Goal: Find specific page/section: Find specific page/section

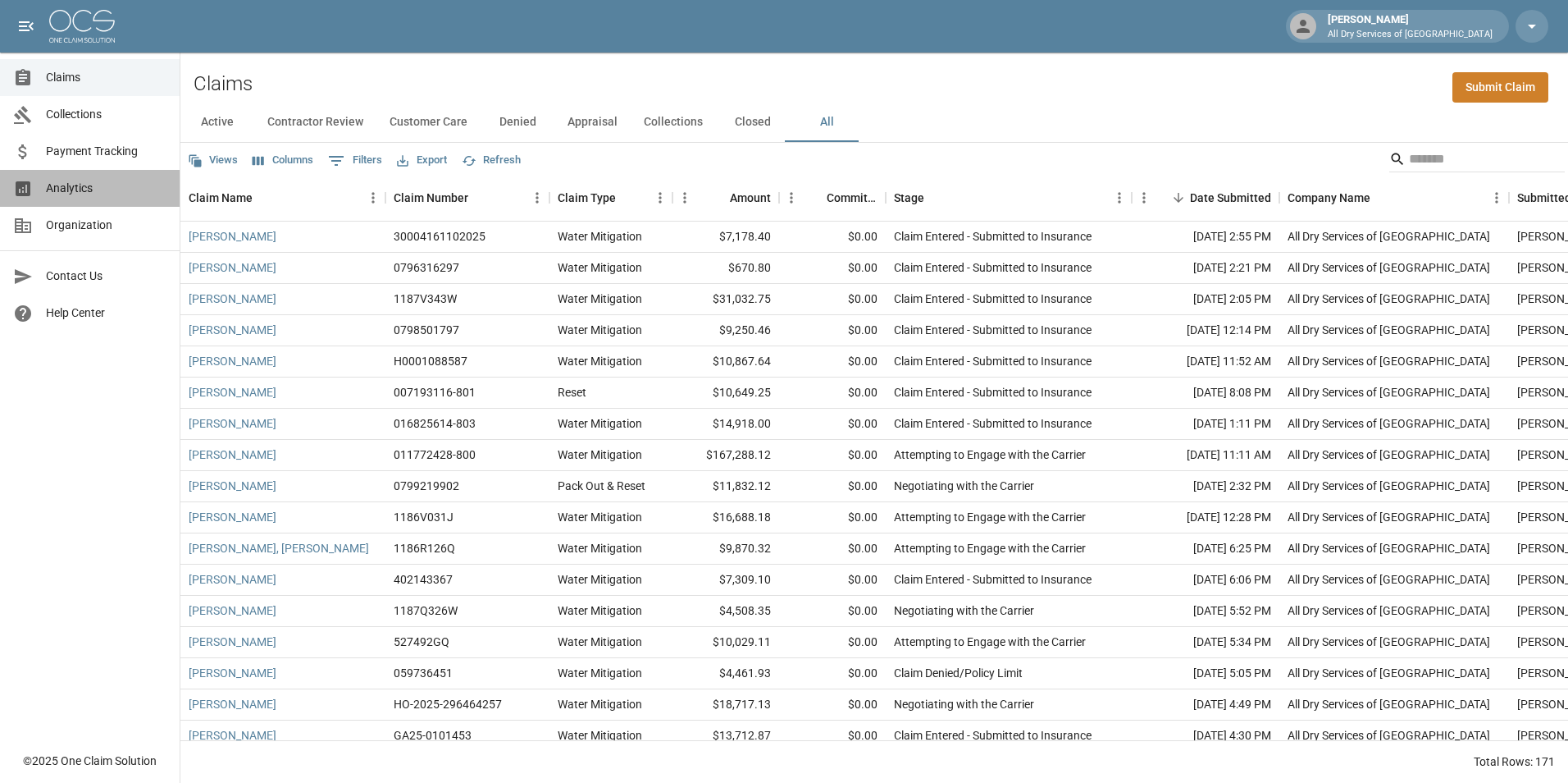
click at [107, 186] on span "Analytics" at bounding box center [106, 188] width 120 height 17
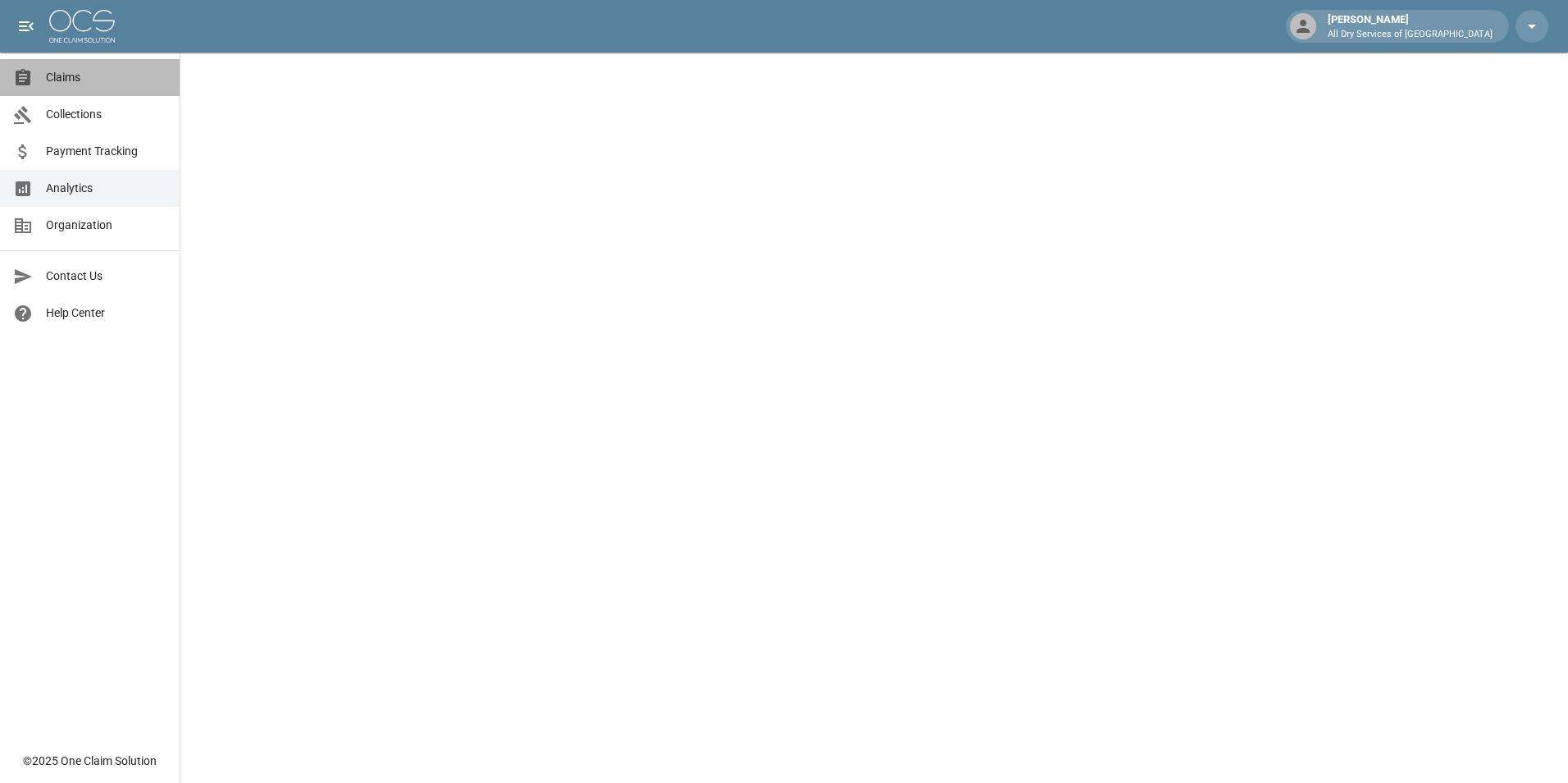
click at [78, 76] on span "Claims" at bounding box center [106, 77] width 120 height 17
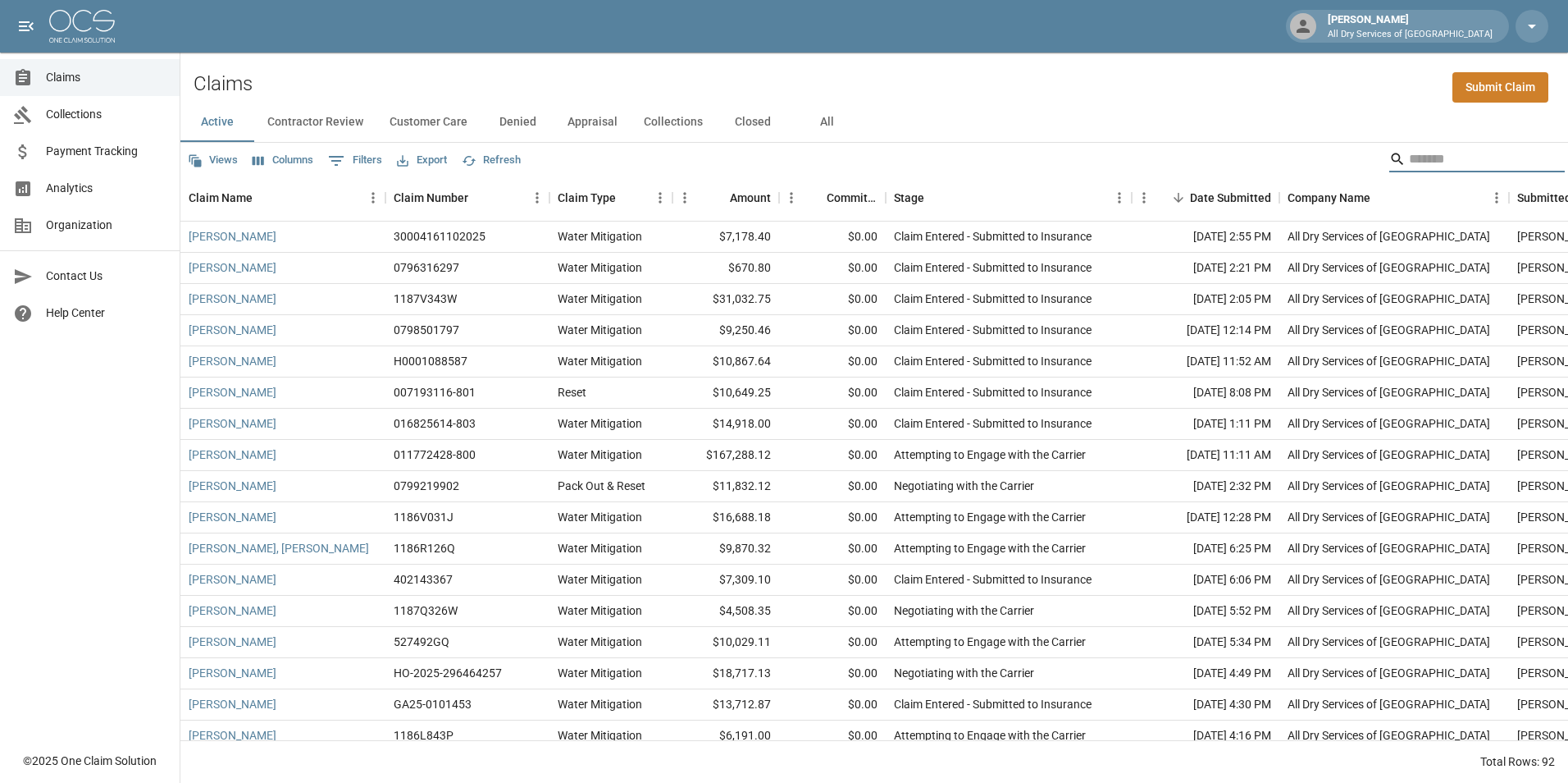
click at [1433, 161] on input "Search" at bounding box center [1473, 159] width 131 height 26
click at [826, 122] on button "All" at bounding box center [826, 121] width 74 height 39
click at [1439, 159] on input "Search" at bounding box center [1473, 159] width 131 height 26
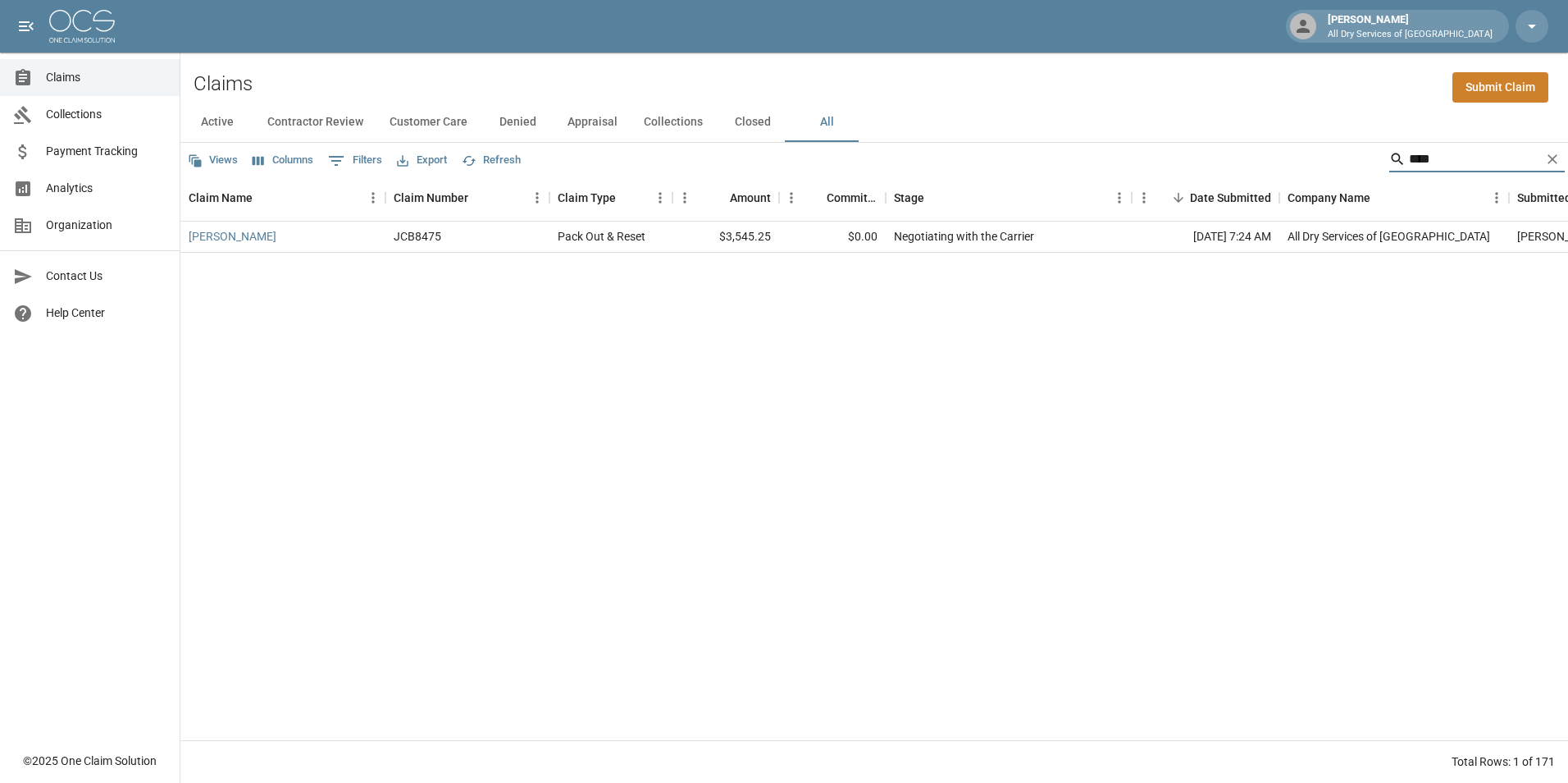
type input "****"
click at [512, 231] on div "JCB8475" at bounding box center [467, 237] width 164 height 32
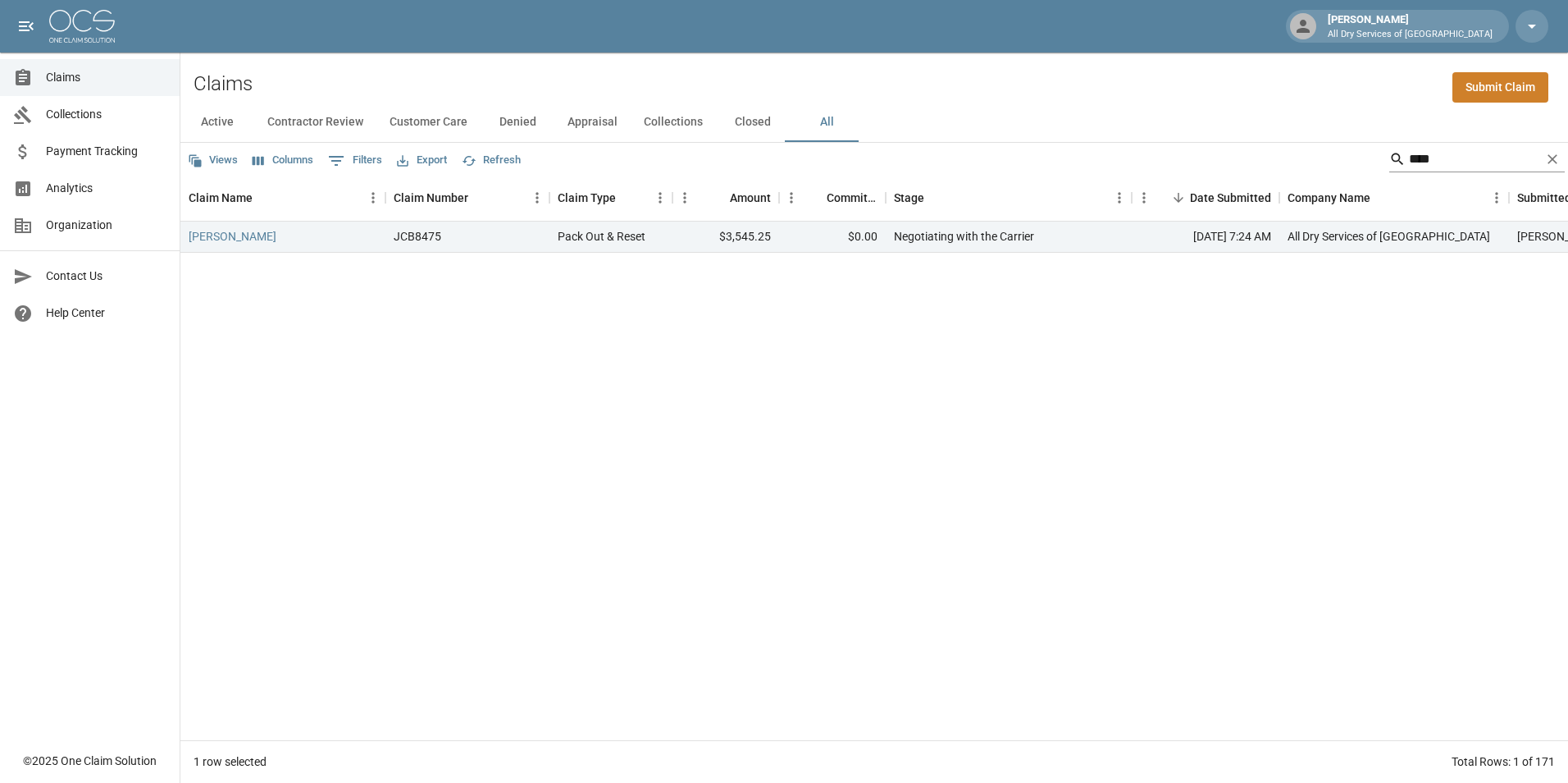
click at [1554, 161] on icon "Clear" at bounding box center [1553, 159] width 10 height 10
